Goal: Navigation & Orientation: Find specific page/section

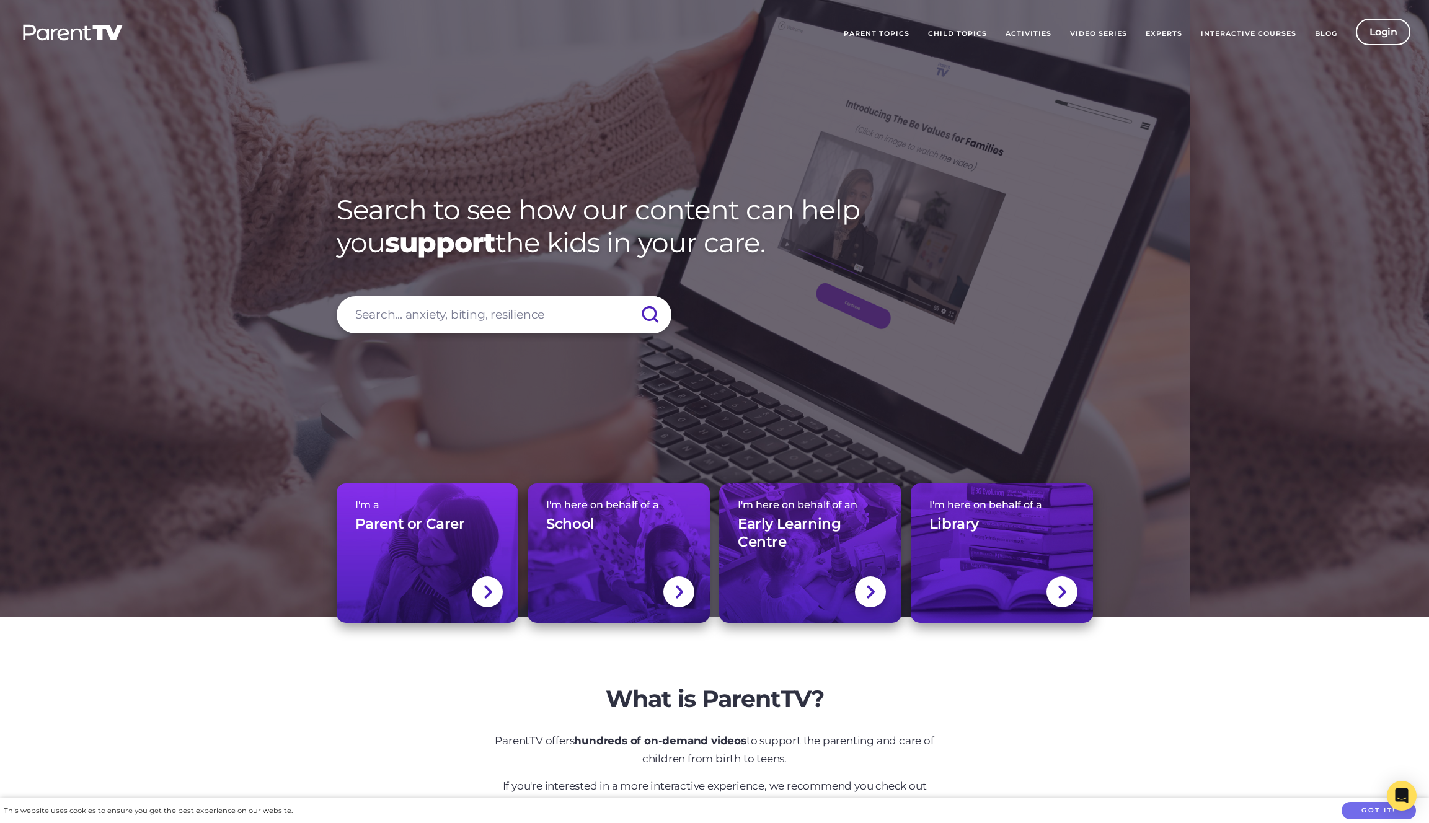
click at [1027, 24] on link "Activities" at bounding box center [1028, 34] width 64 height 31
